Goal: Information Seeking & Learning: Learn about a topic

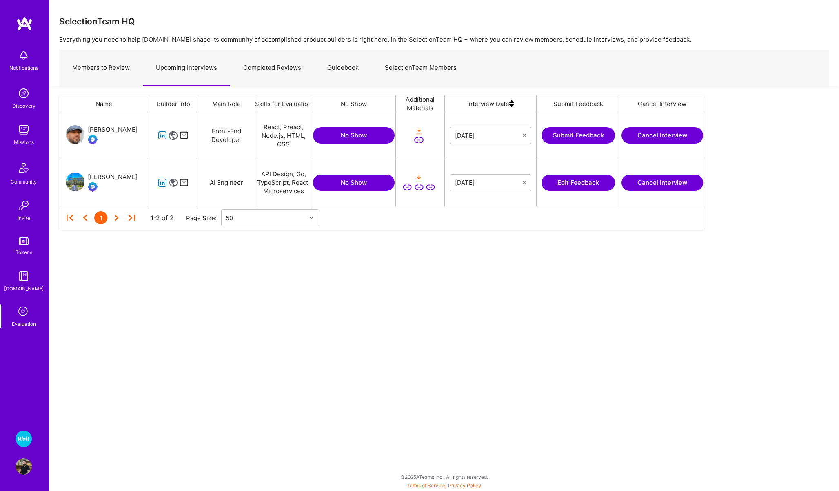
scroll to position [94, 645]
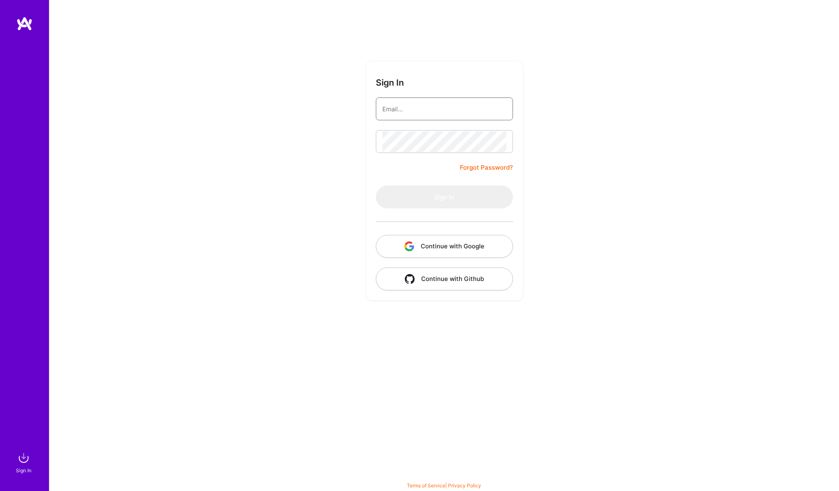
type input "[EMAIL_ADDRESS][PERSON_NAME][DOMAIN_NAME]"
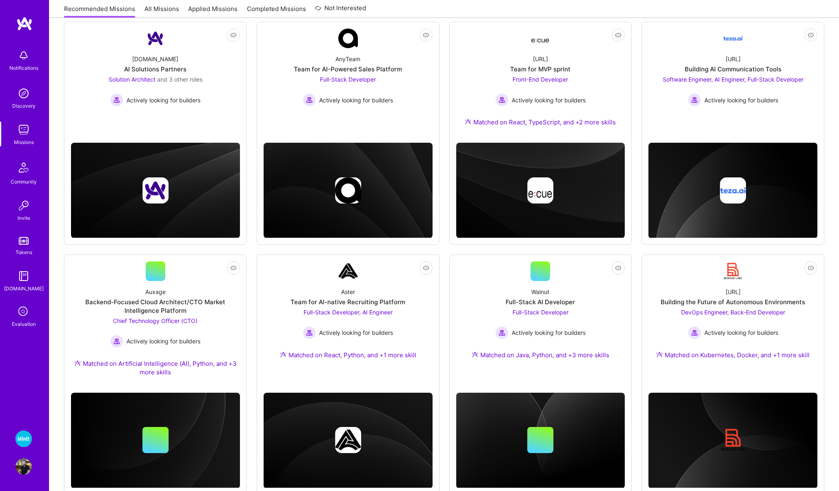
scroll to position [139, 0]
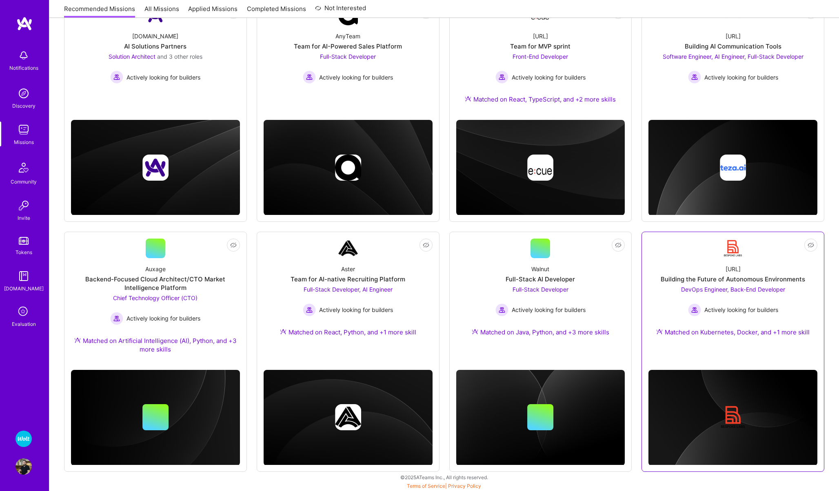
click at [699, 253] on link "Not Interested BespokeLabs.AI Building the Future of Autonomous Environments De…" at bounding box center [732, 294] width 169 height 110
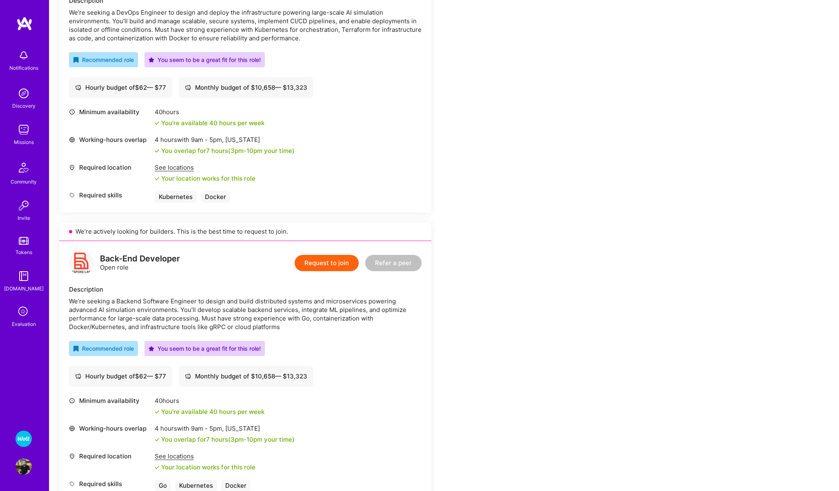
scroll to position [486, 0]
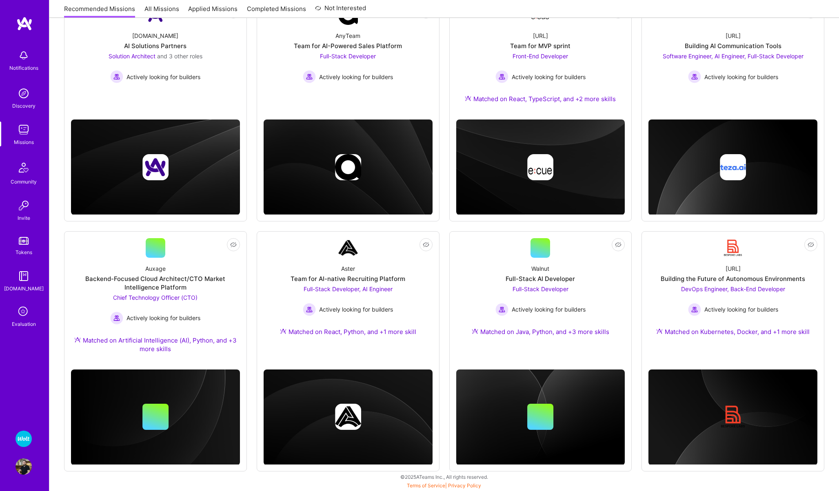
scroll to position [139, 0]
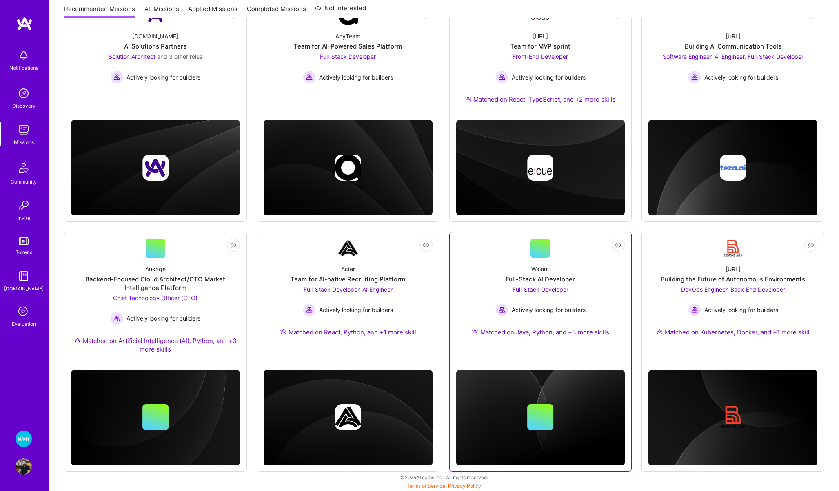
click at [493, 265] on div "Walnut Full-Stack AI Developer Full-Stack Developer Actively looking for builde…" at bounding box center [540, 302] width 169 height 88
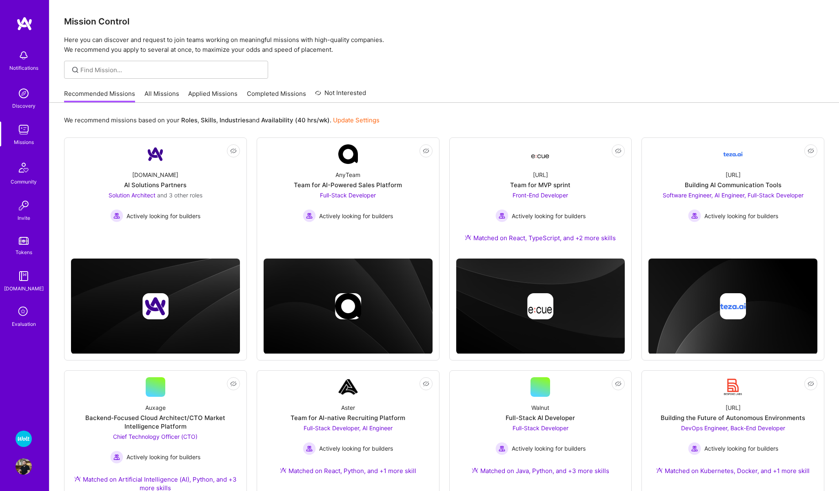
scroll to position [139, 0]
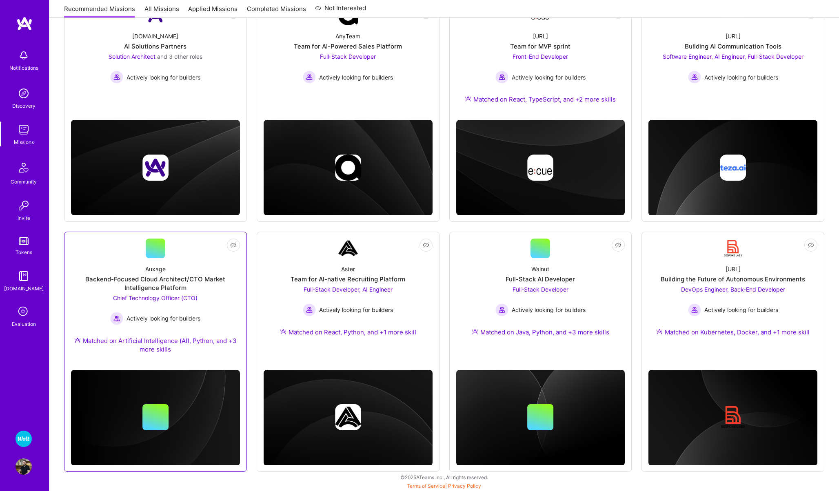
click at [104, 261] on div "Auxage Backend-Focused Cloud Architect/CTO Market Intelligence Platform Chief T…" at bounding box center [155, 310] width 169 height 105
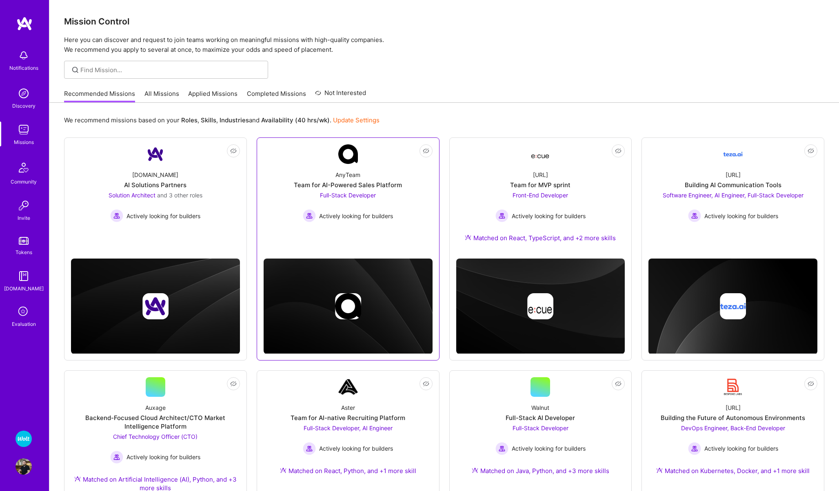
click at [409, 181] on div "AnyTeam Team for AI-Powered Sales Platform Full-Stack Developer Actively lookin…" at bounding box center [348, 193] width 169 height 58
click at [679, 162] on link "Not Interested teza.ai Building AI Communication Tools Software Engineer, AI En…" at bounding box center [732, 194] width 169 height 101
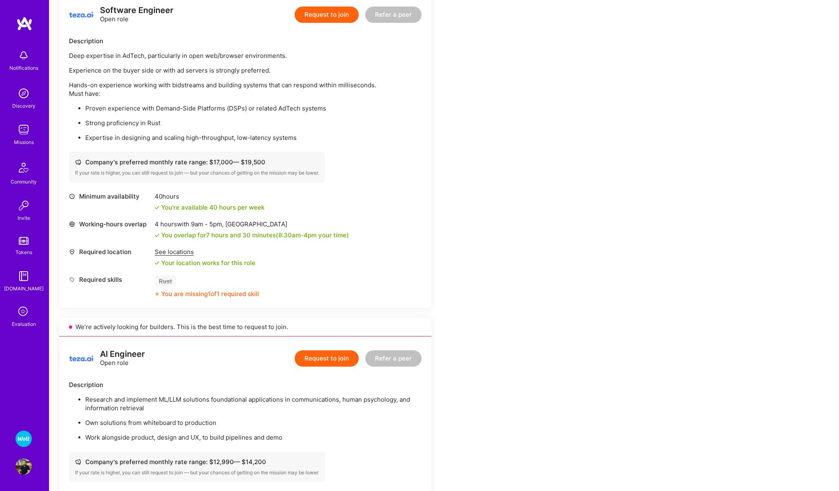
scroll to position [202, 0]
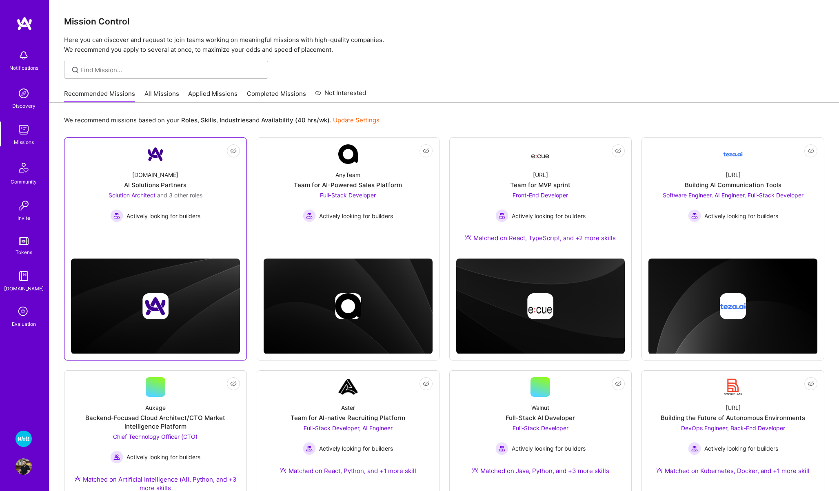
click at [91, 156] on link "Not Interested A.Team AI Solutions Partners Solution Architect and 3 other role…" at bounding box center [155, 194] width 169 height 101
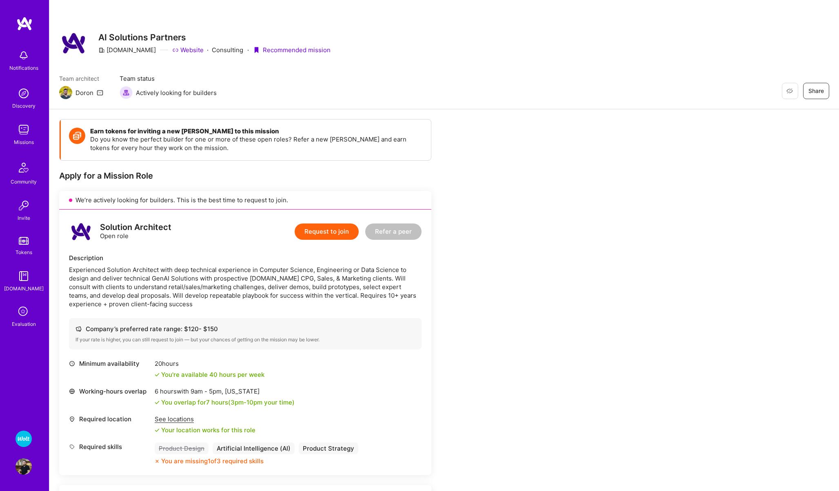
click at [25, 129] on img at bounding box center [24, 130] width 16 height 16
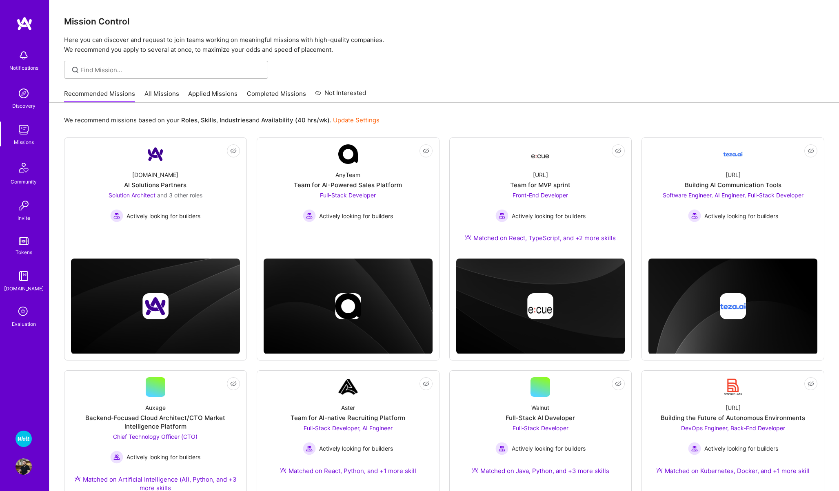
click at [154, 95] on link "All Missions" at bounding box center [161, 95] width 35 height 13
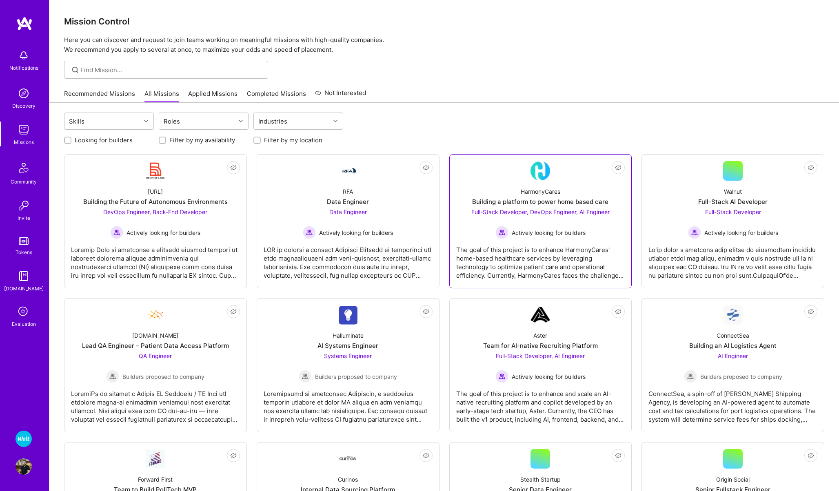
click at [482, 162] on link "Not Interested HarmonyCares Building a platform to power home based care Full-S…" at bounding box center [540, 221] width 169 height 120
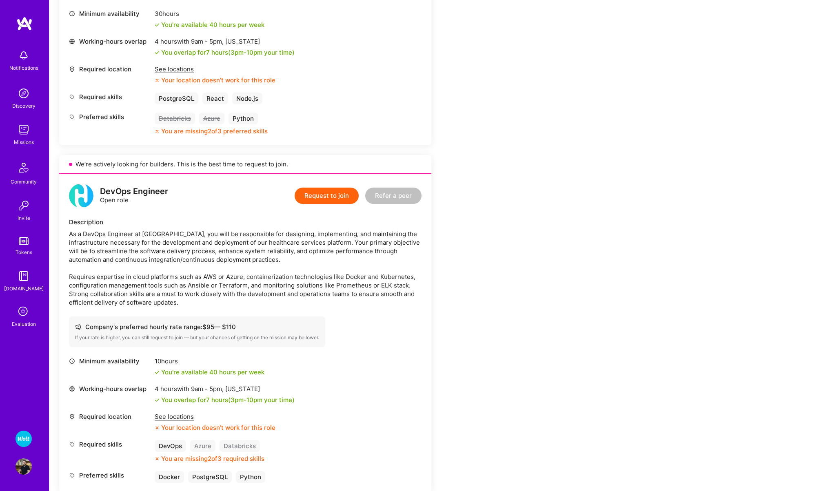
scroll to position [362, 0]
